Goal: Information Seeking & Learning: Learn about a topic

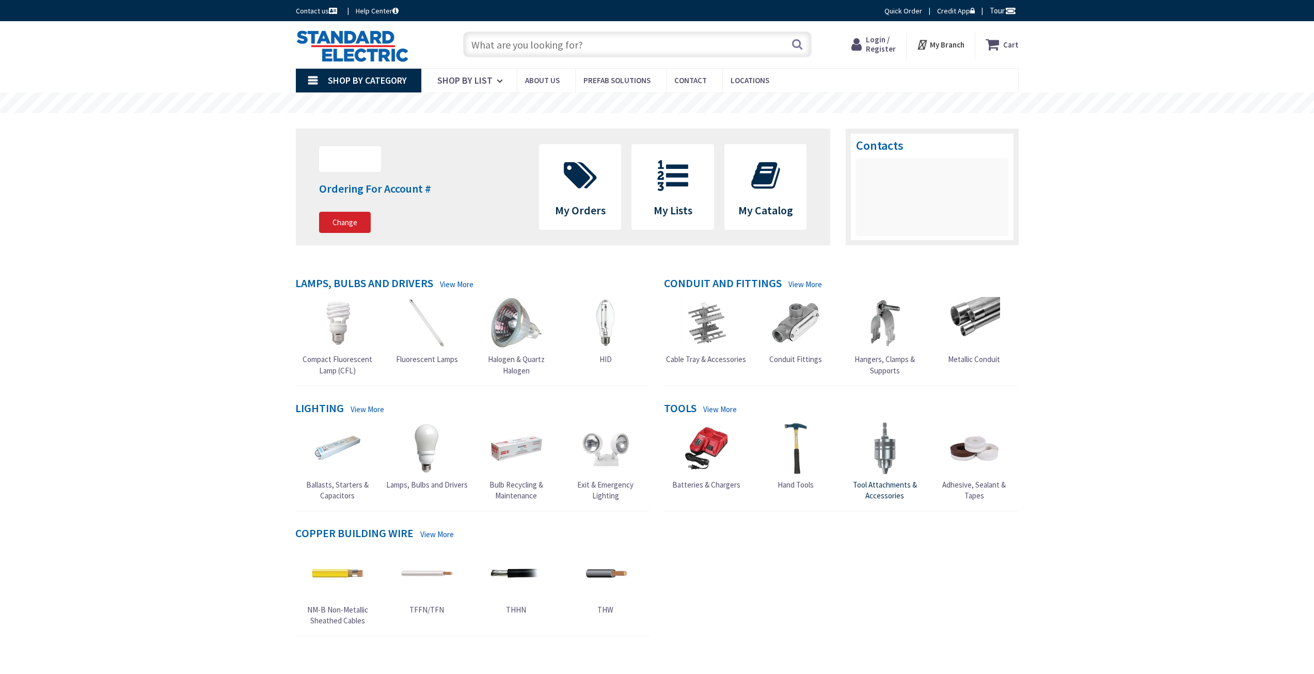
type input "[GEOGRAPHIC_DATA], [GEOGRAPHIC_DATA]"
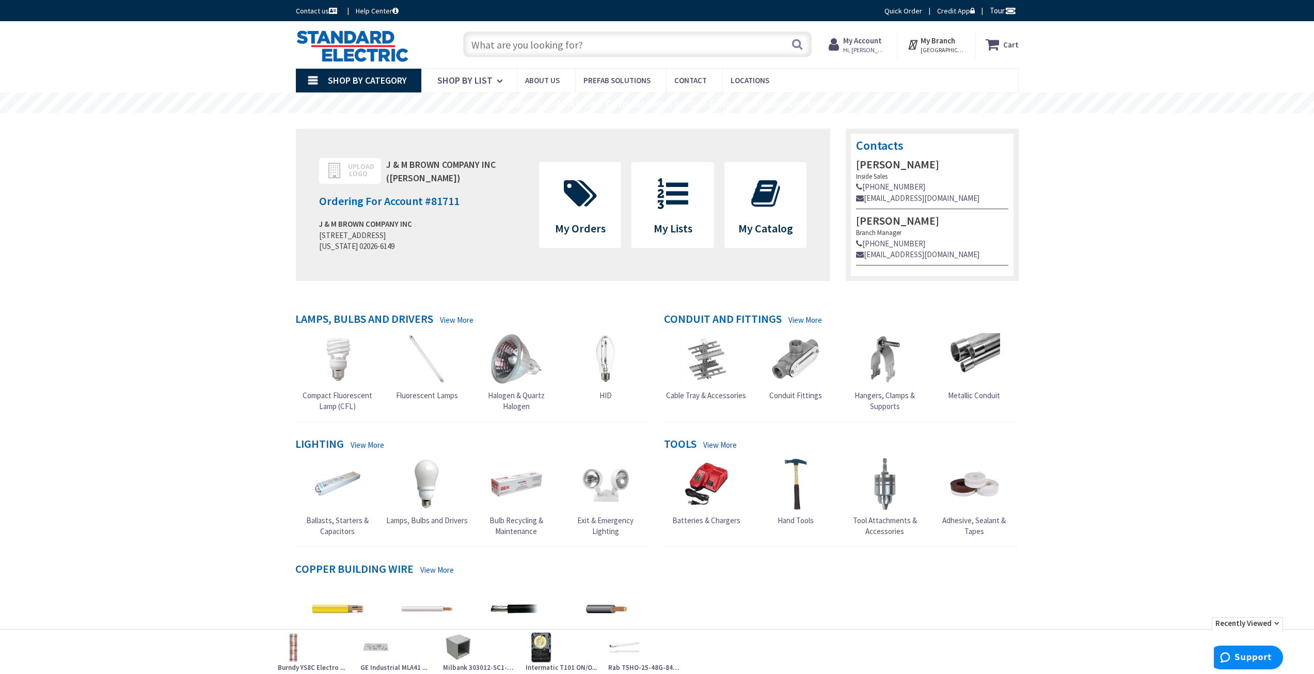
click at [540, 49] on input "text" at bounding box center [637, 45] width 349 height 26
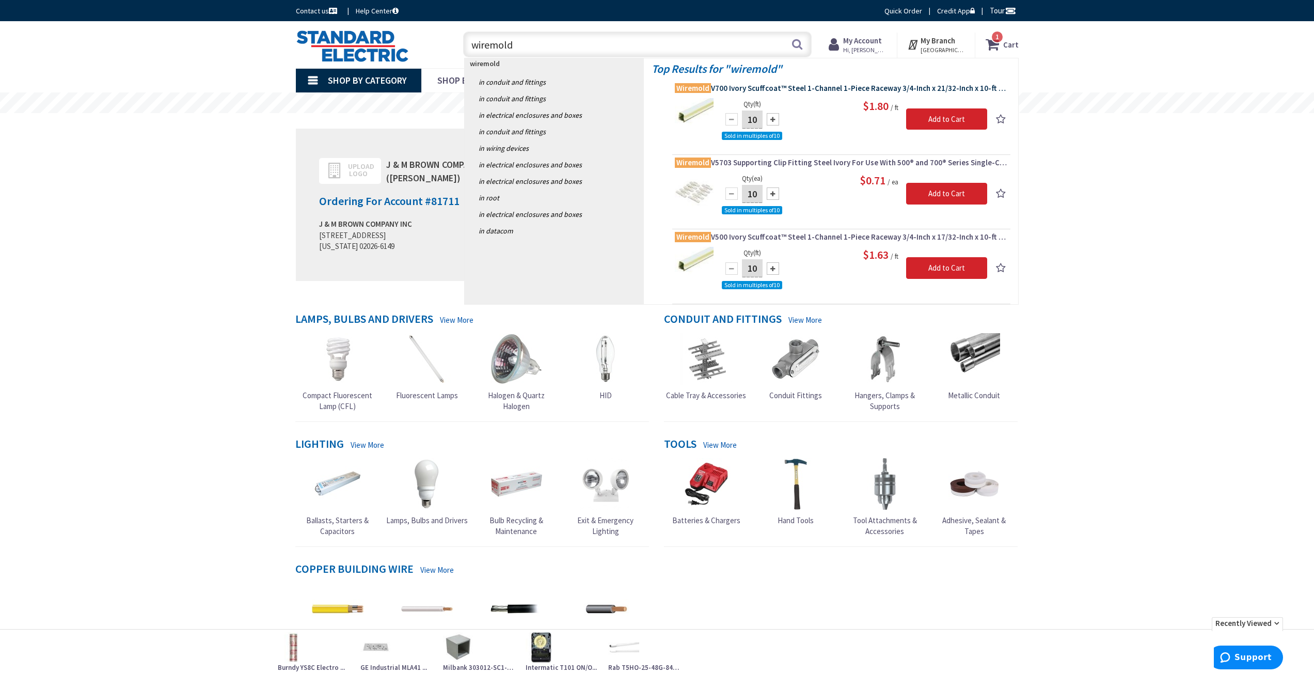
type input "wiremold"
click at [767, 91] on span "Wiremold V700 Ivory Scuffcoat™ Steel 1-Channel 1-Piece Raceway 3/4-Inch x 21/32…" at bounding box center [841, 88] width 333 height 10
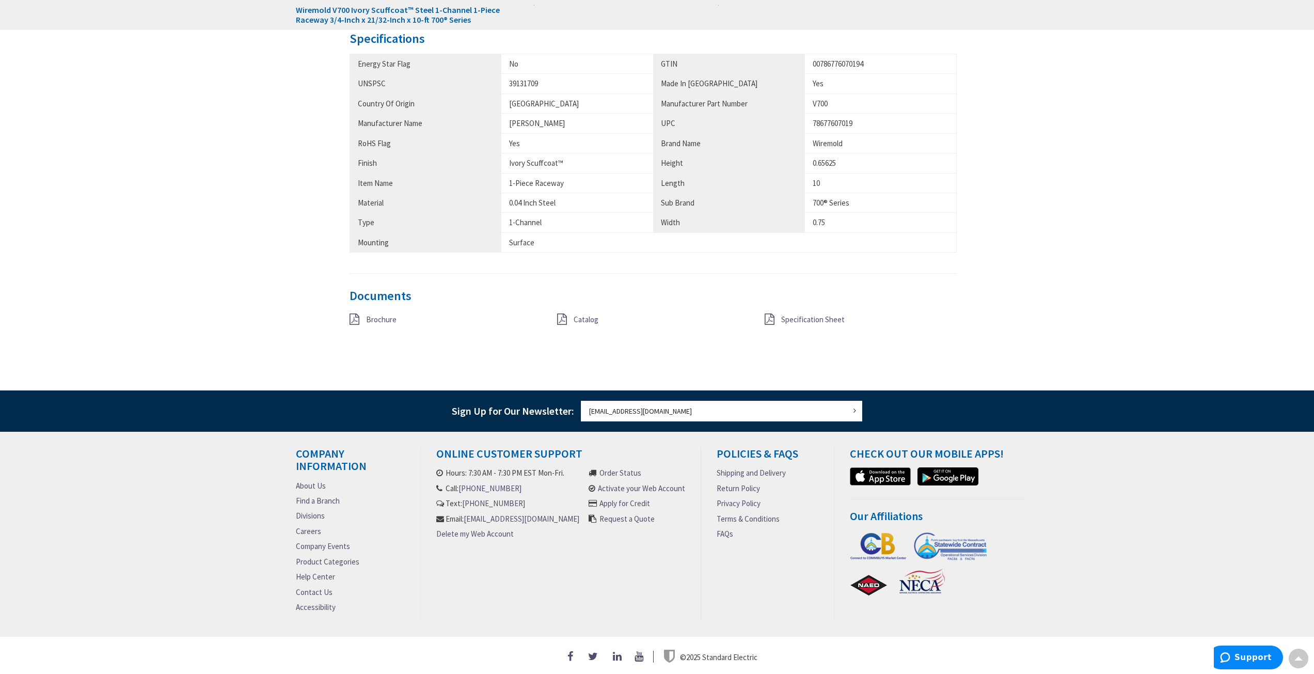
scroll to position [679, 0]
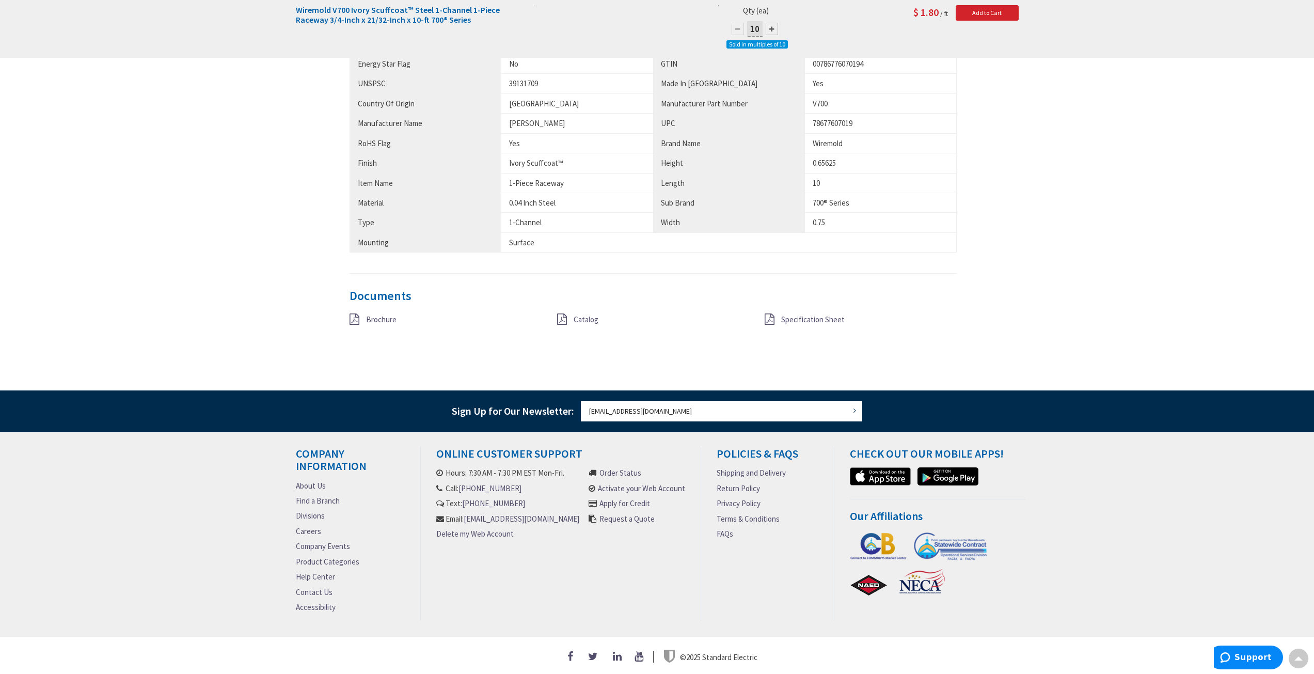
click at [584, 316] on span "Catalog" at bounding box center [586, 319] width 25 height 10
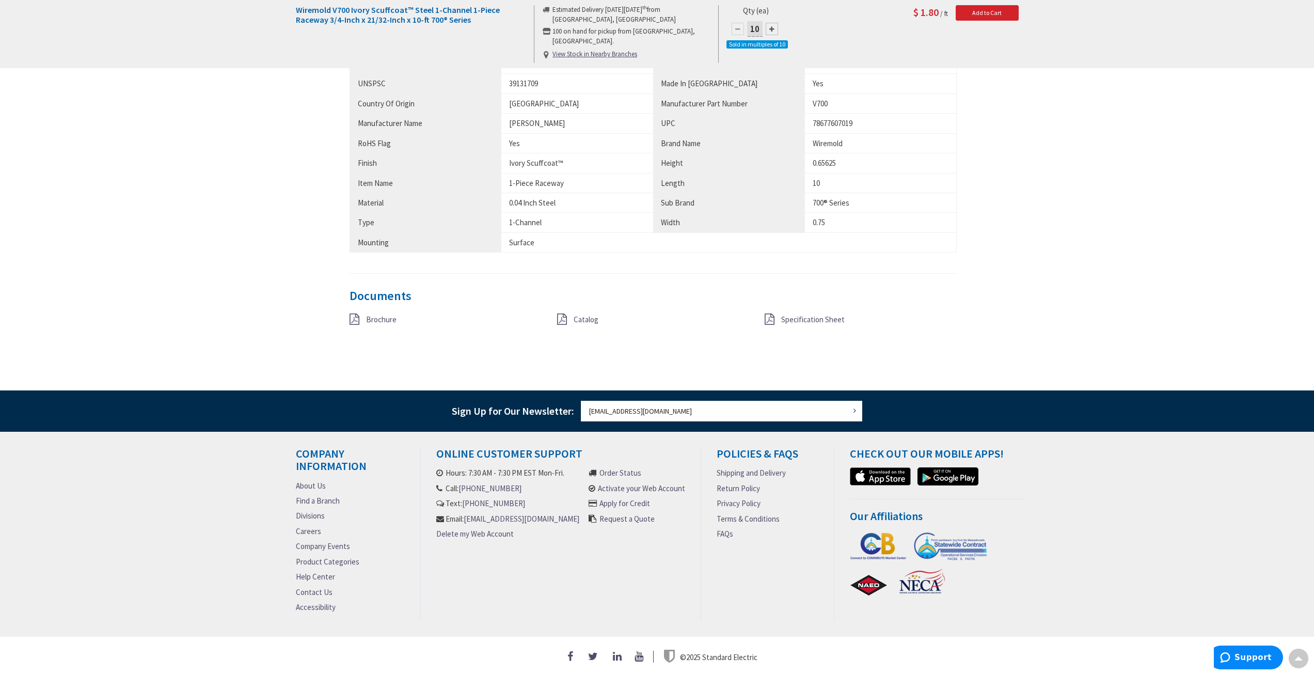
click at [772, 313] on icon at bounding box center [770, 318] width 10 height 11
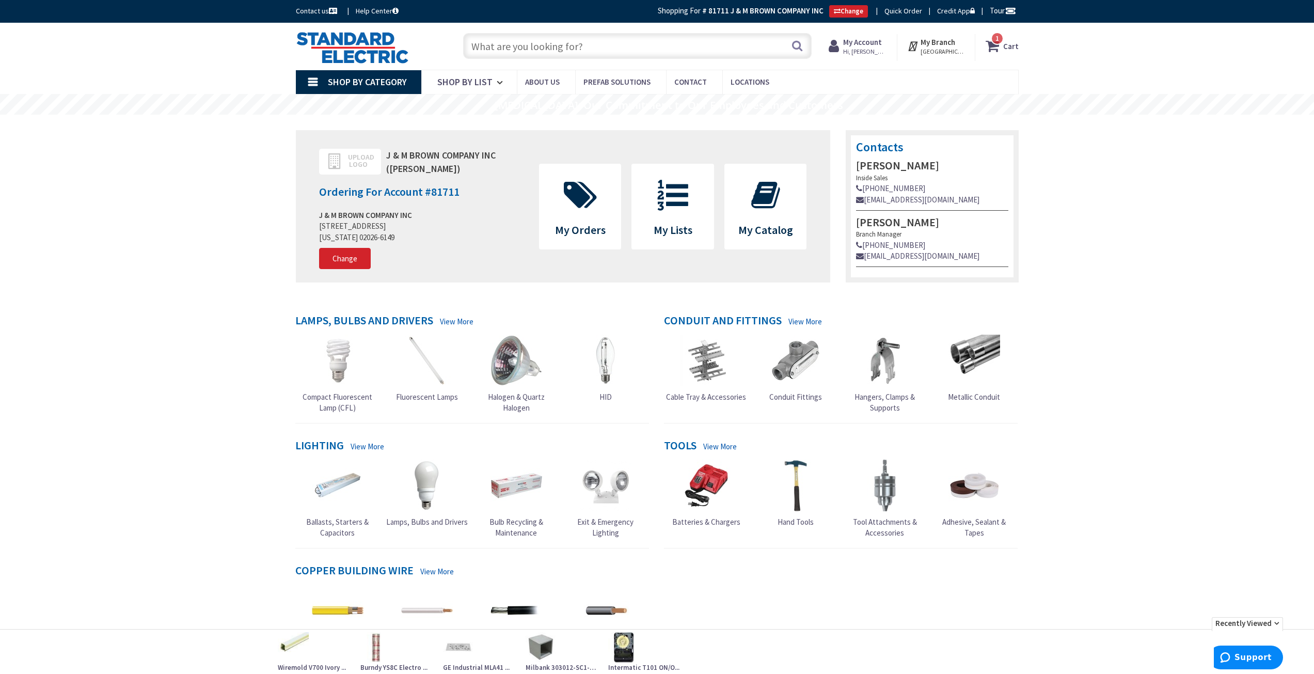
click at [546, 50] on input "text" at bounding box center [637, 46] width 349 height 26
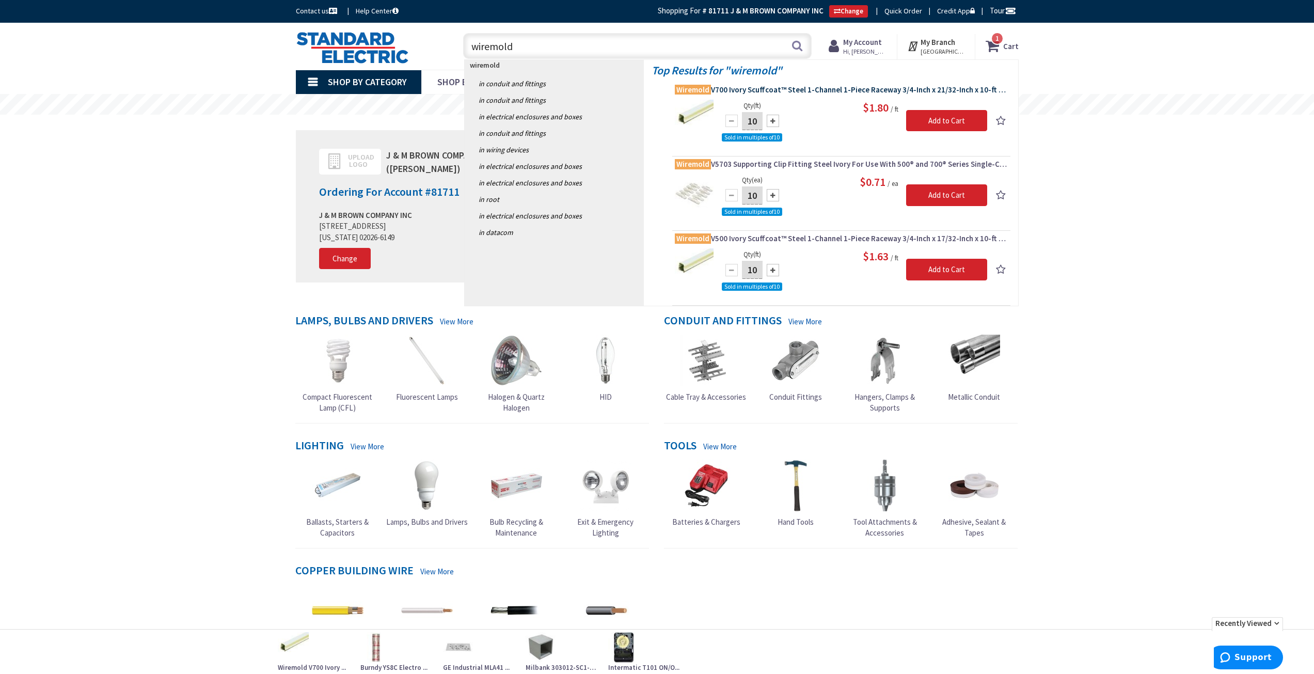
type input "wiremold"
click at [715, 88] on span "Wiremold V700 Ivory Scuffcoat™ Steel 1-Channel 1-Piece Raceway 3/4-Inch x 21/32…" at bounding box center [841, 90] width 333 height 10
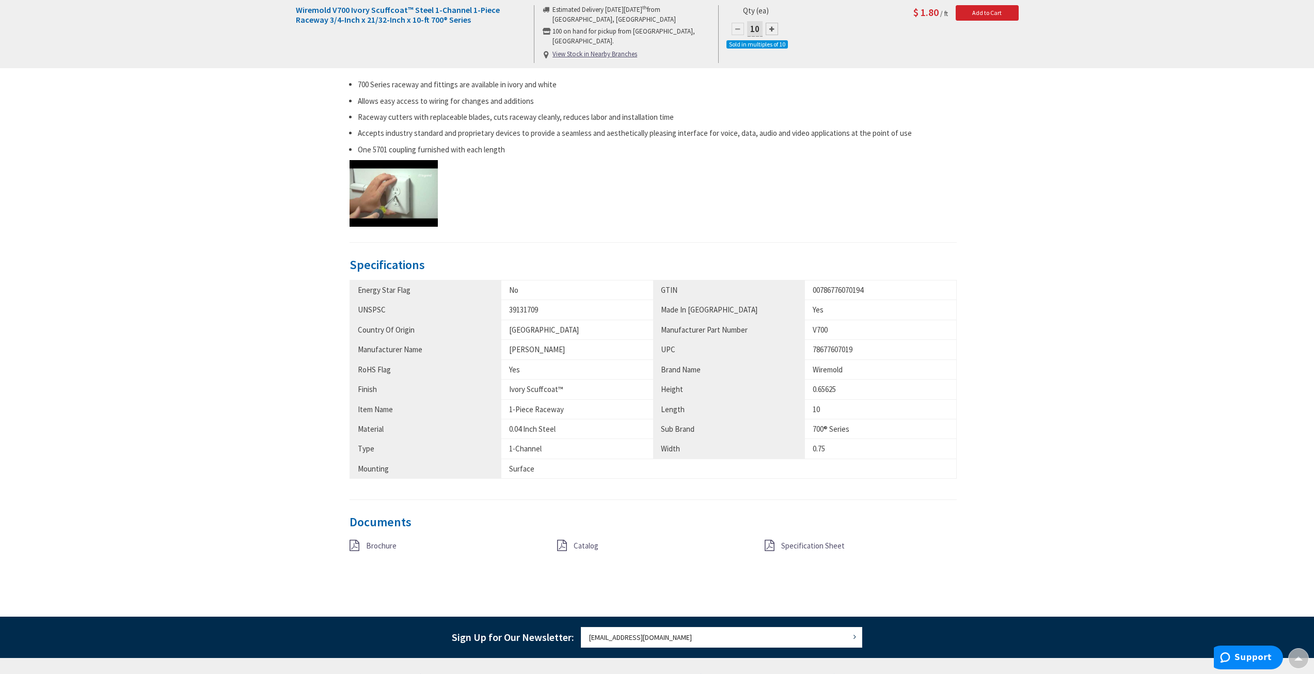
scroll to position [466, 0]
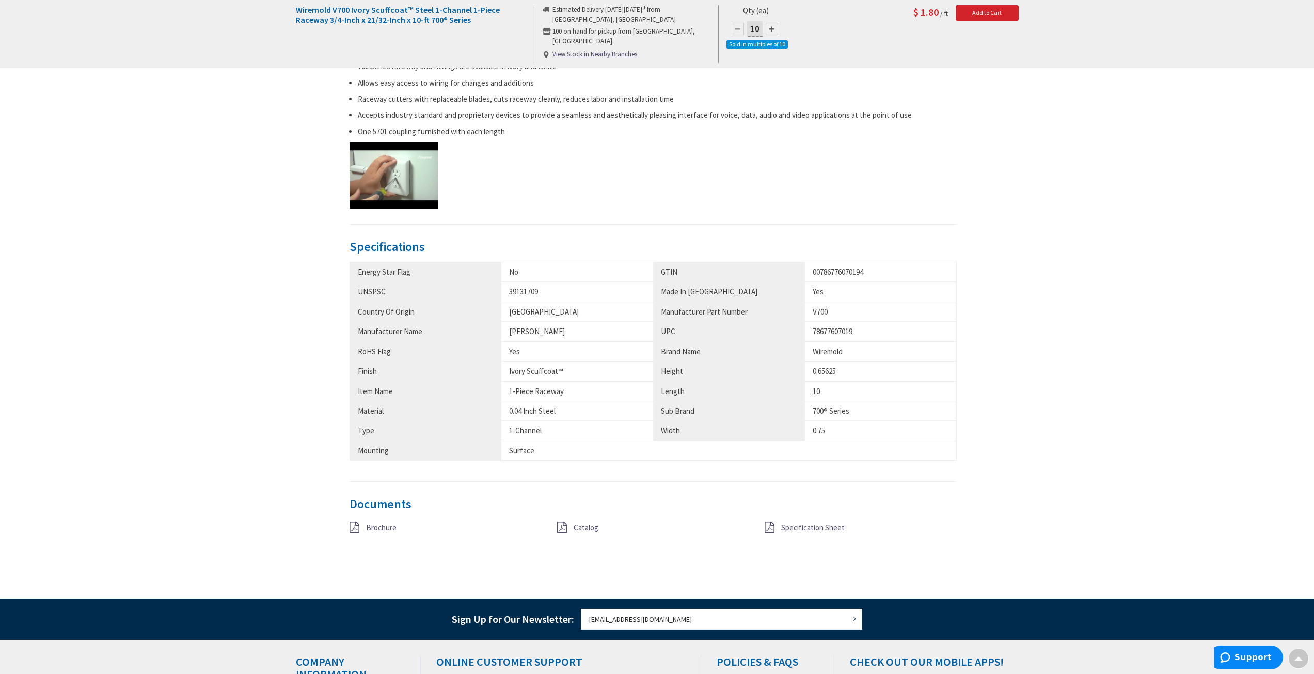
click at [387, 528] on span "Brochure" at bounding box center [381, 528] width 30 height 10
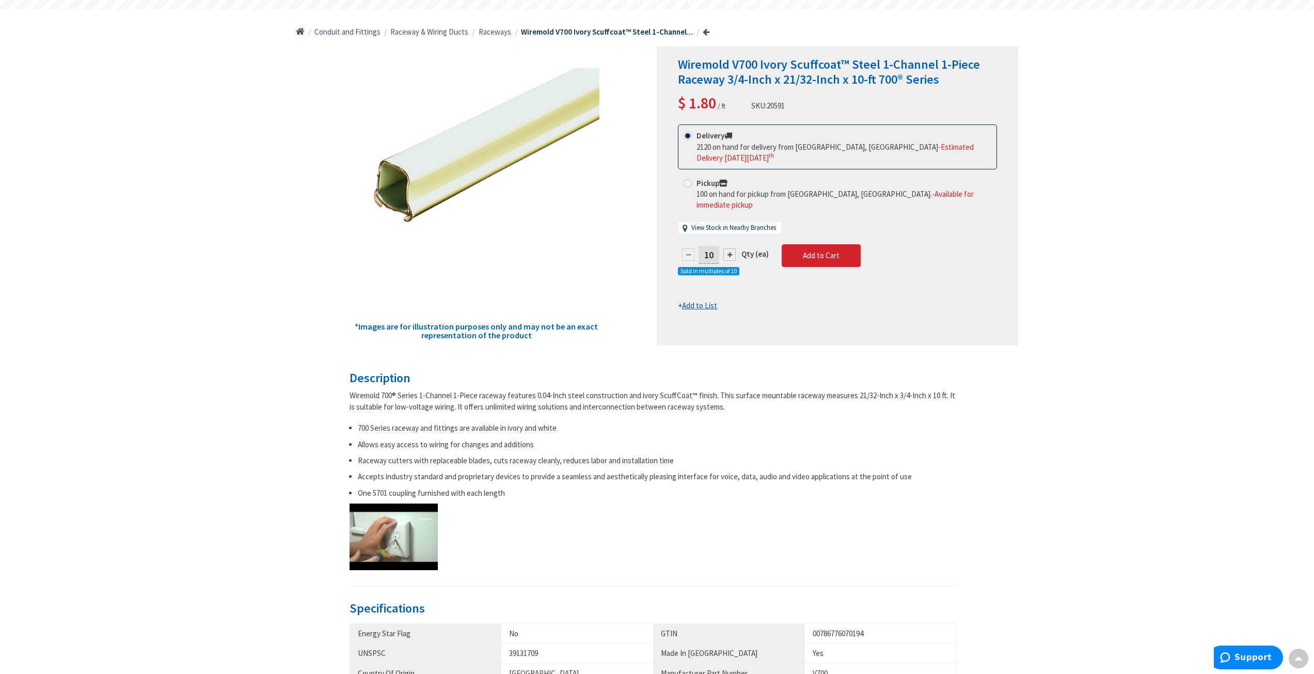
scroll to position [0, 0]
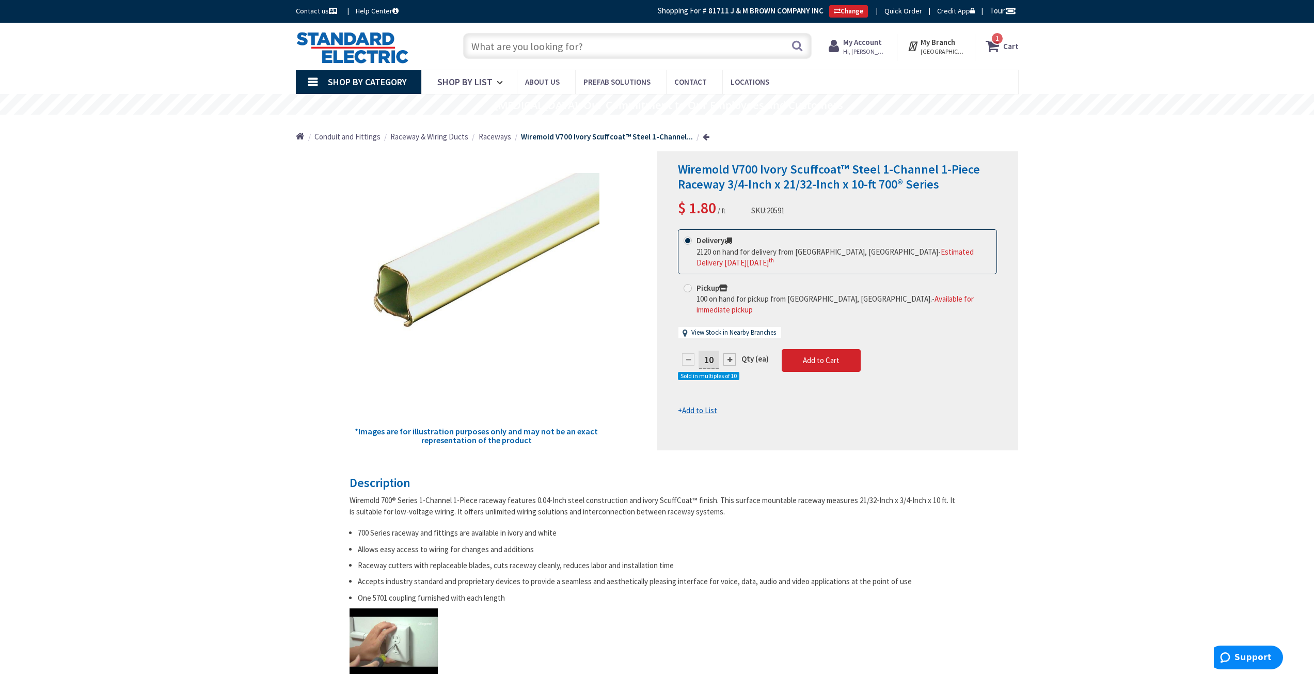
click at [555, 46] on input "text" at bounding box center [637, 46] width 349 height 26
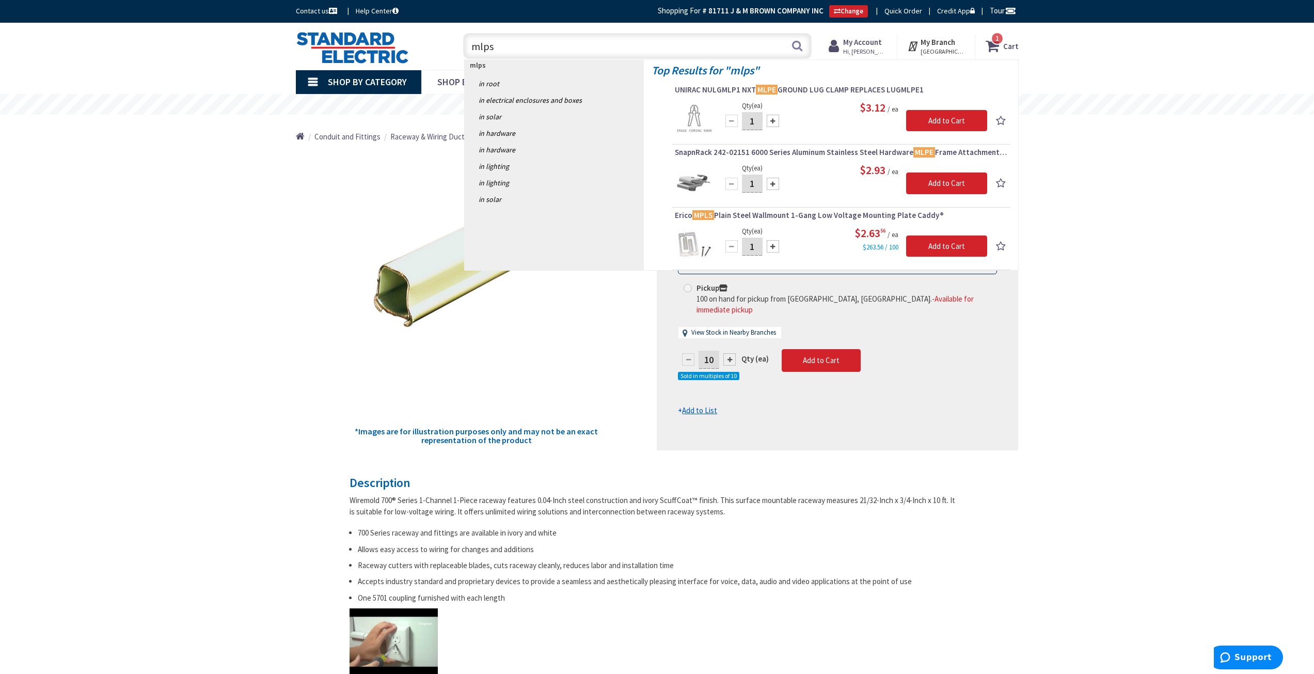
type input "mlps"
